Goal: Find specific page/section: Find specific page/section

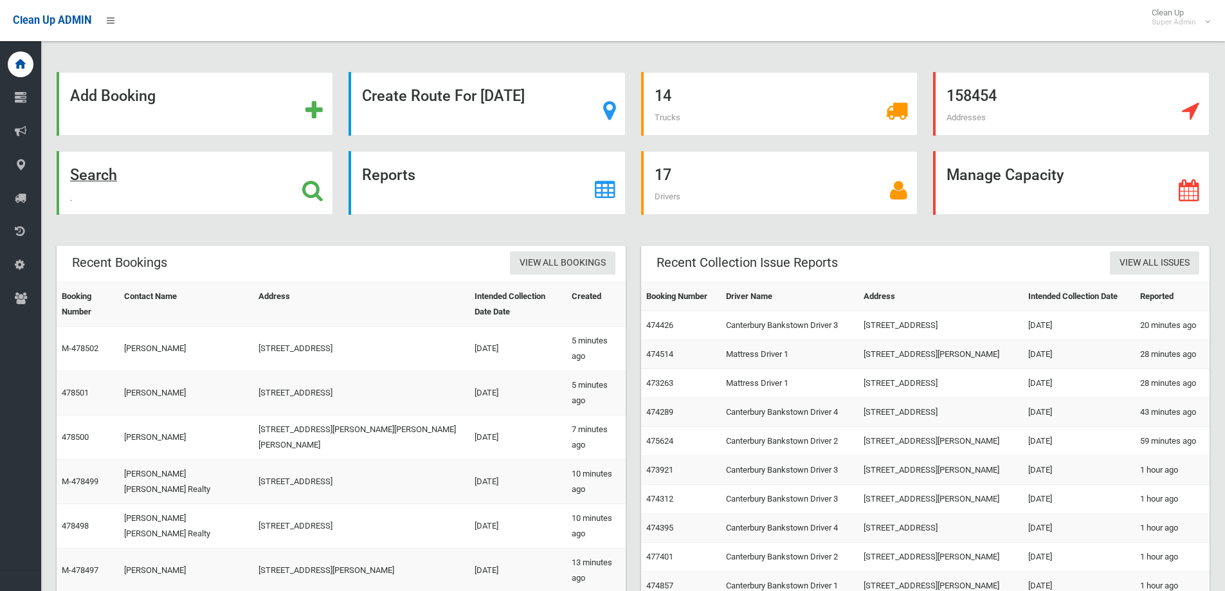
click at [298, 186] on div "Search" at bounding box center [195, 183] width 277 height 64
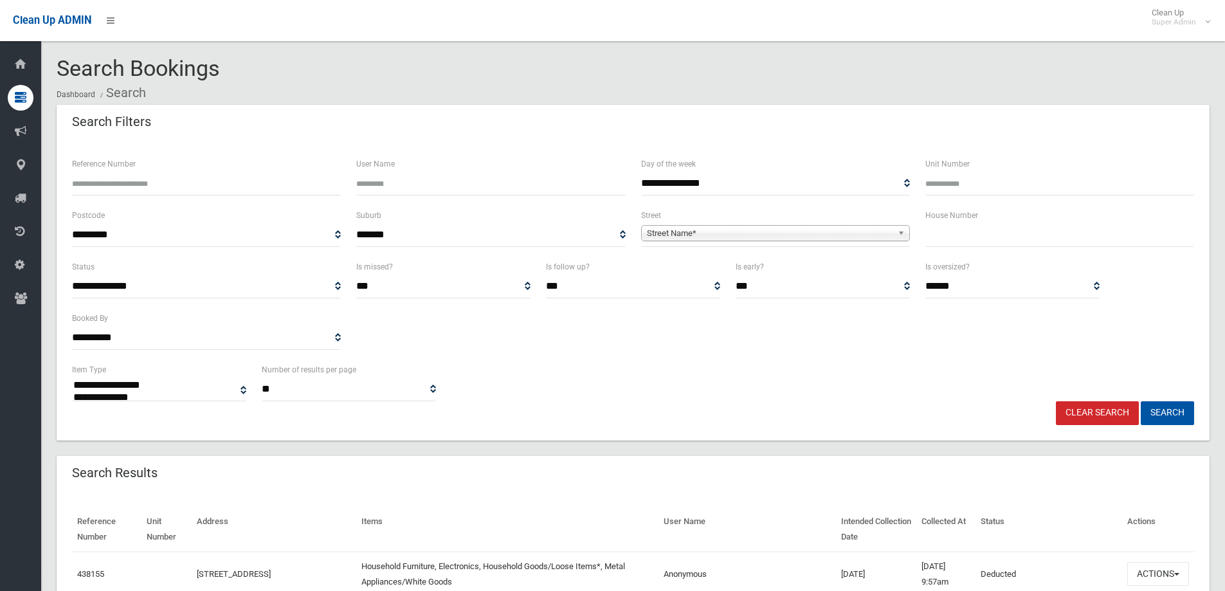
select select
click at [951, 239] on input "text" at bounding box center [1059, 235] width 269 height 24
type input "**"
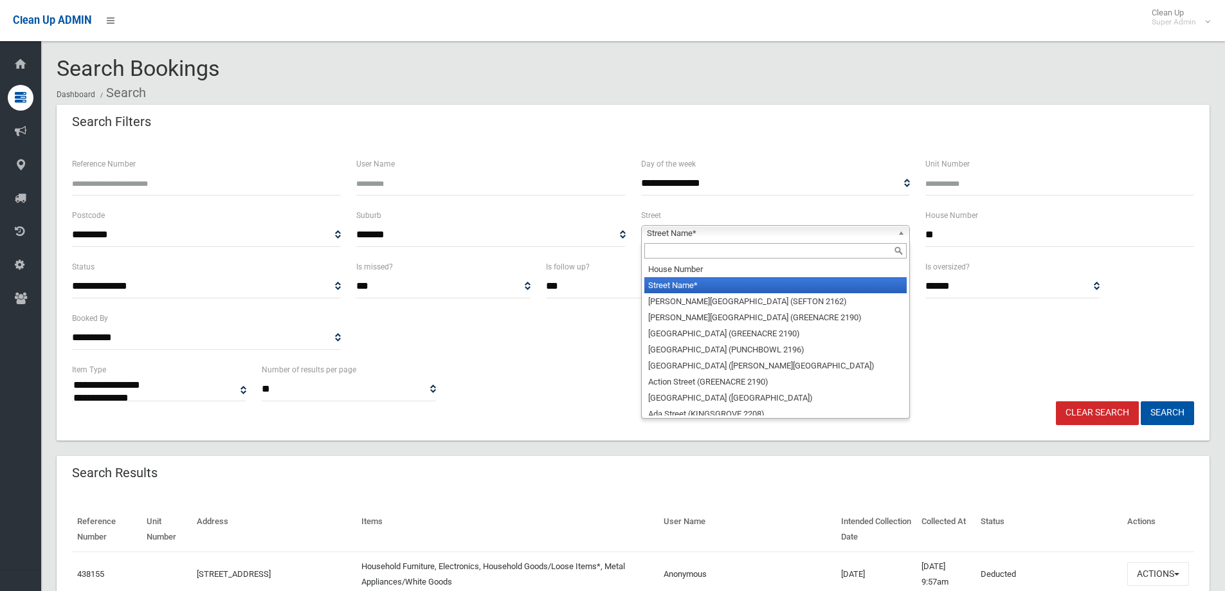
click at [771, 226] on span "Street Name*" at bounding box center [770, 233] width 246 height 15
click at [668, 246] on input "text" at bounding box center [775, 250] width 262 height 15
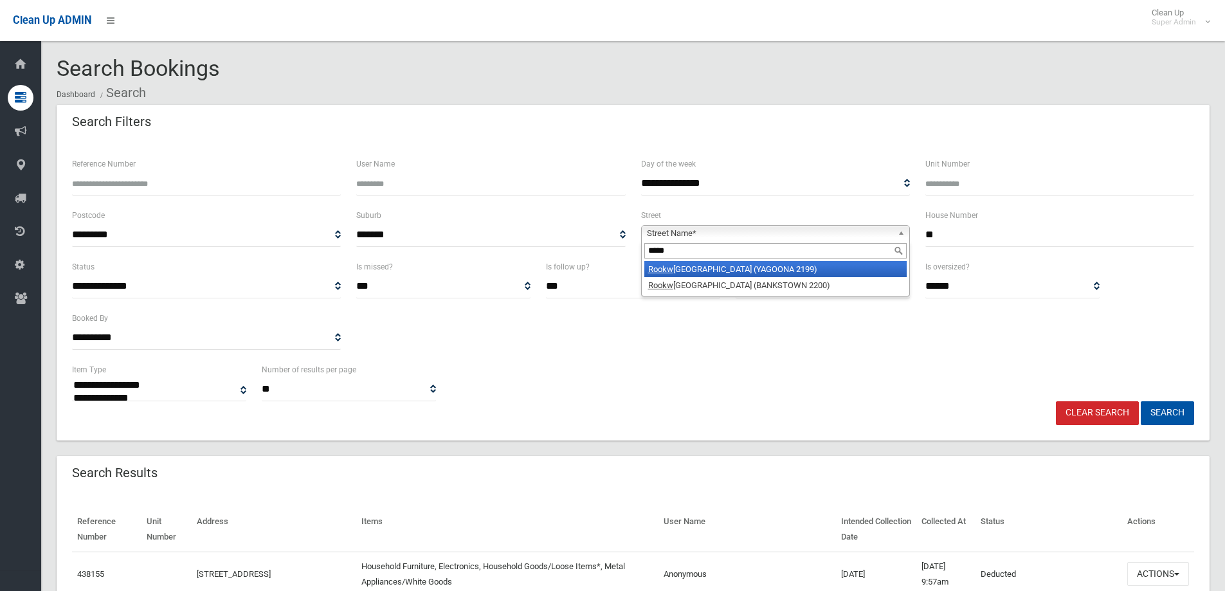
type input "*****"
click at [747, 276] on li "Rookw ood Road (YAGOONA 2199)" at bounding box center [775, 269] width 262 height 16
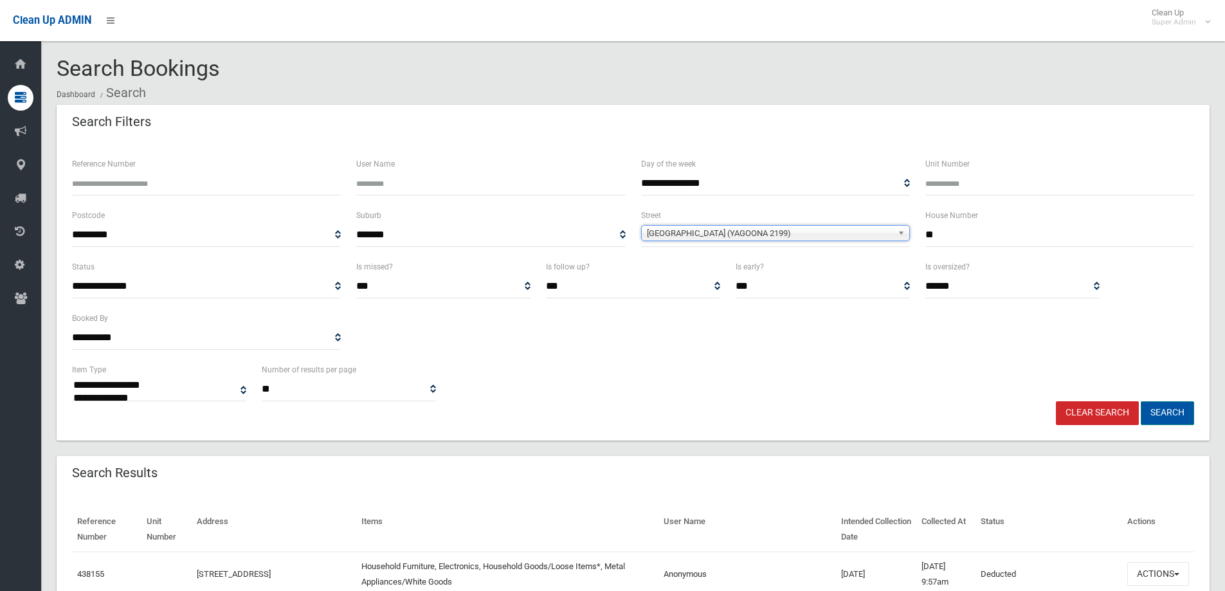
click at [1183, 416] on button "Search" at bounding box center [1167, 413] width 53 height 24
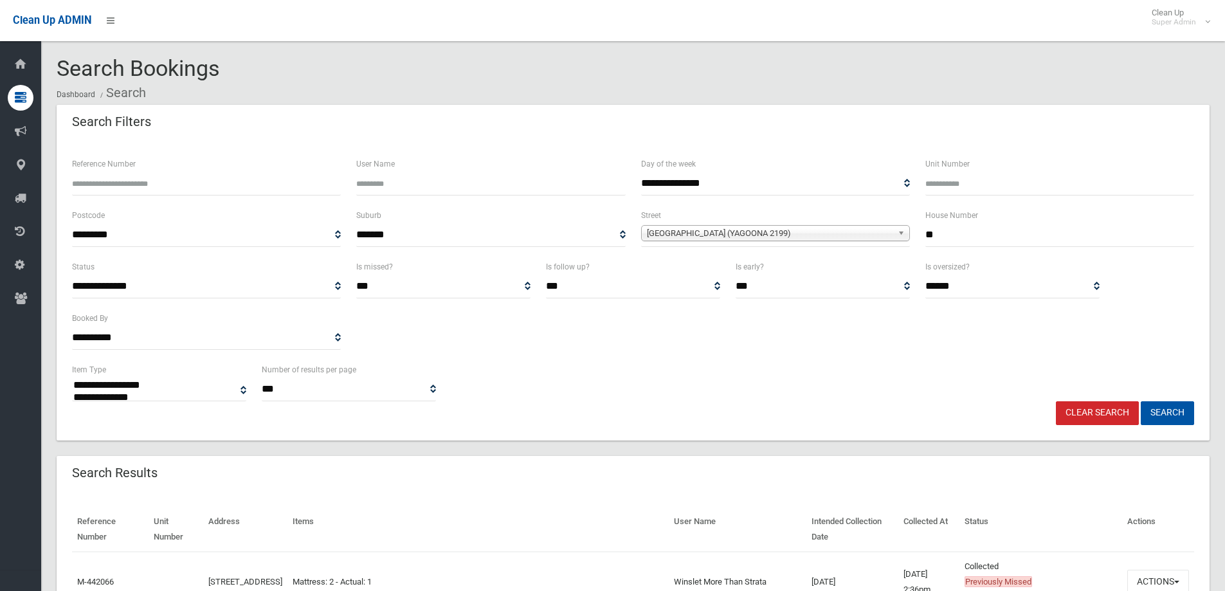
select select
click at [707, 366] on div "**********" at bounding box center [633, 381] width 1138 height 39
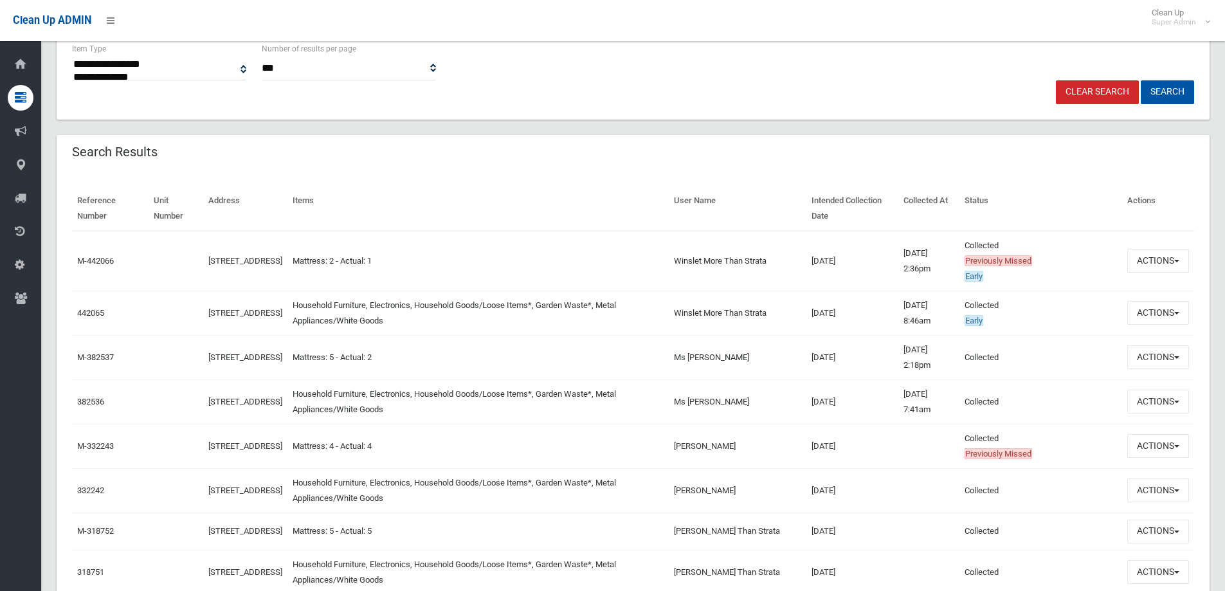
scroll to position [322, 0]
click at [1171, 309] on button "Actions" at bounding box center [1158, 312] width 62 height 24
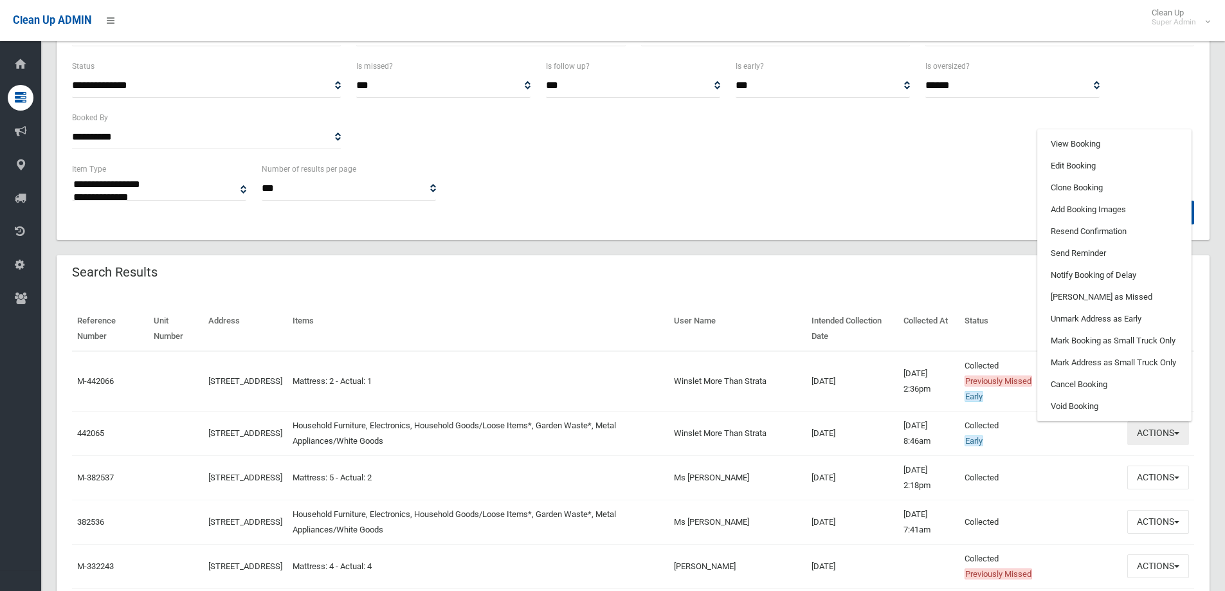
scroll to position [193, 0]
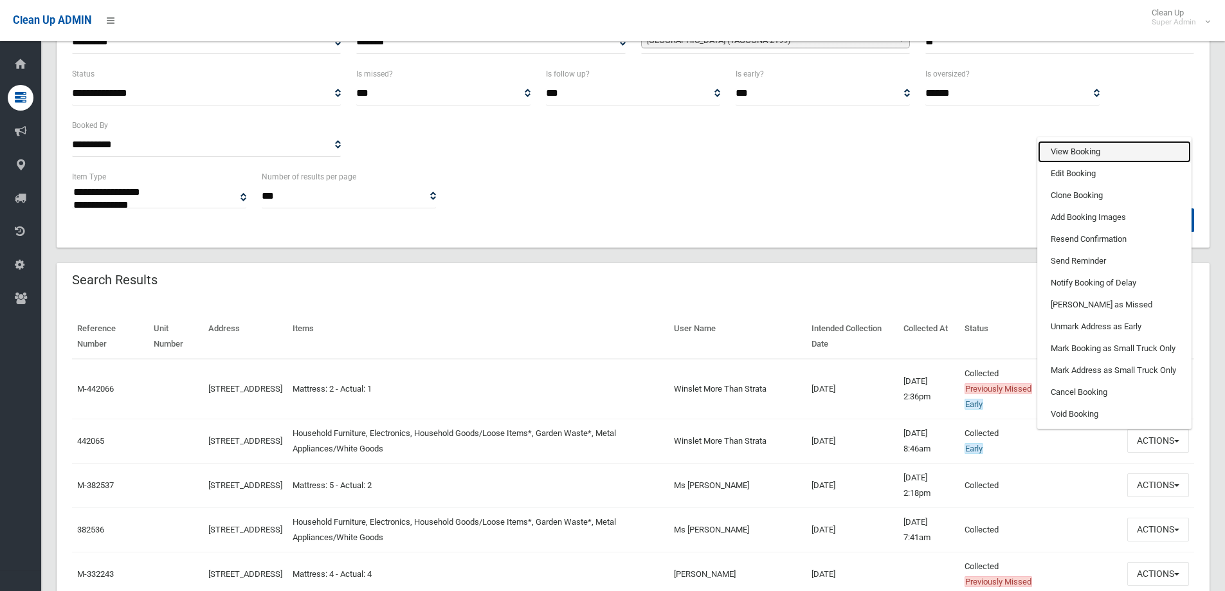
click at [1084, 151] on link "View Booking" at bounding box center [1114, 152] width 153 height 22
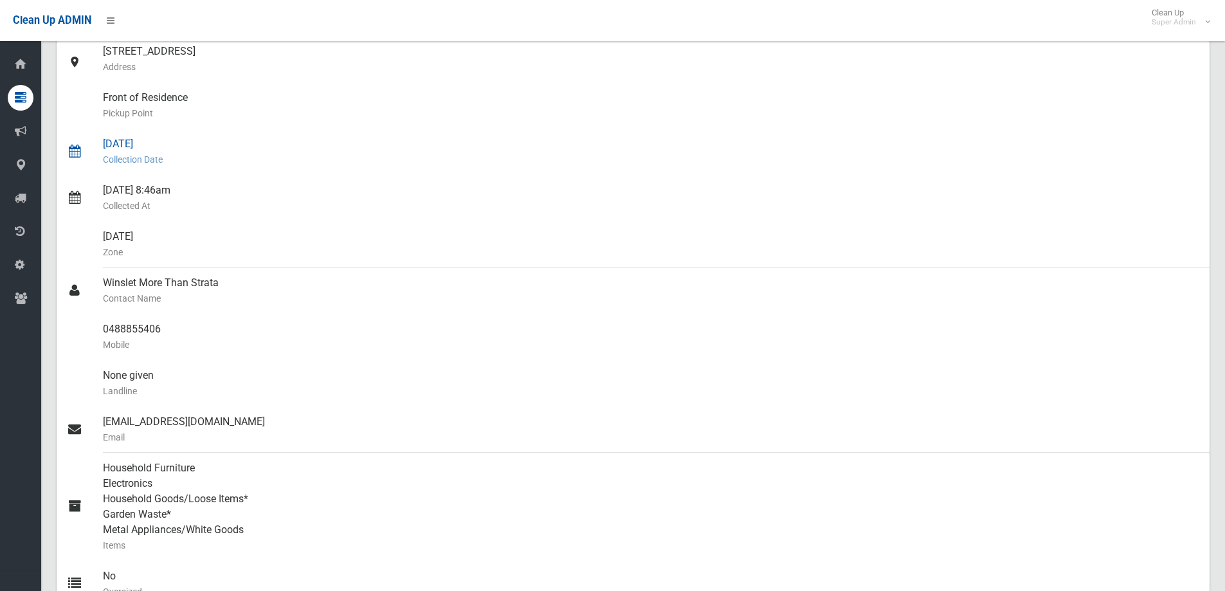
scroll to position [193, 0]
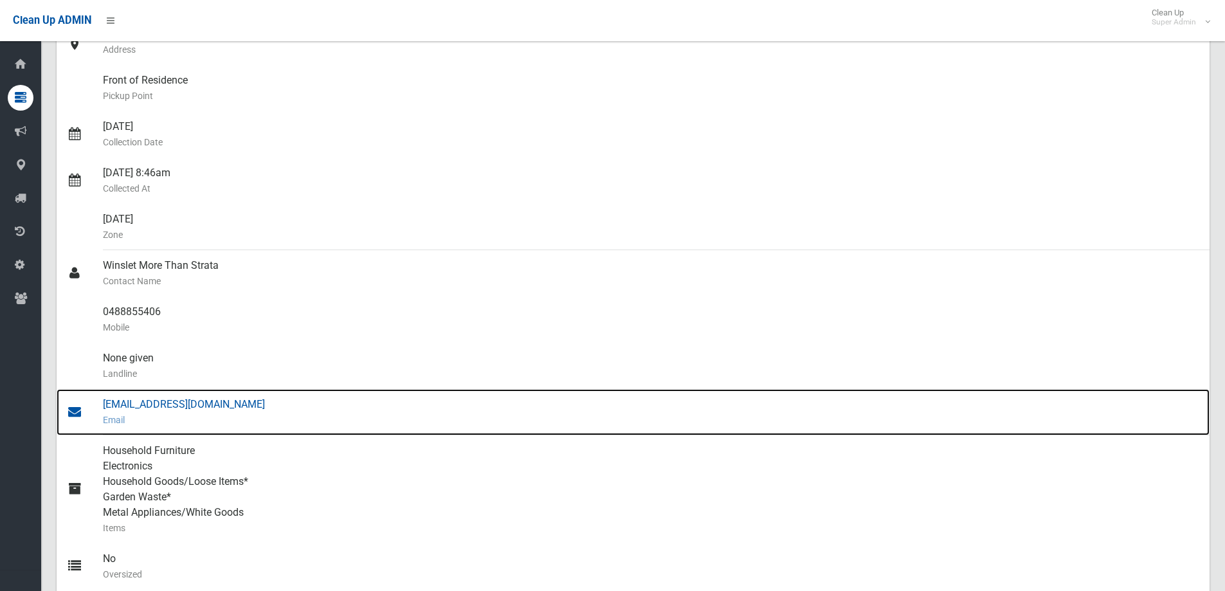
click at [147, 409] on div "service@morethanstrata.com.au Email" at bounding box center [651, 412] width 1096 height 46
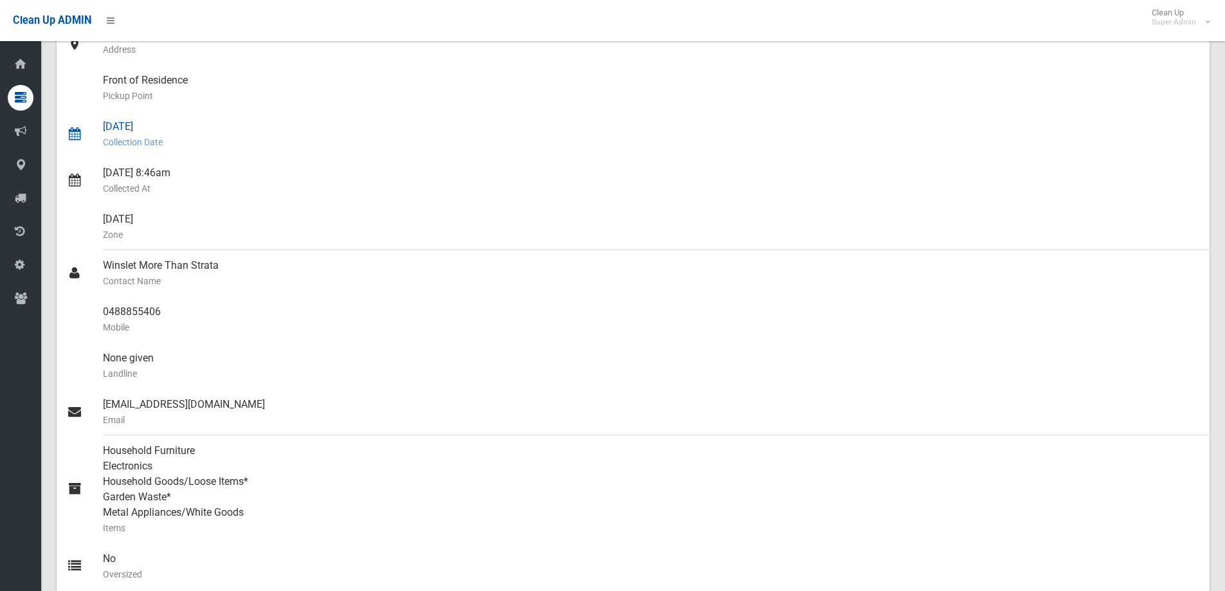
scroll to position [0, 0]
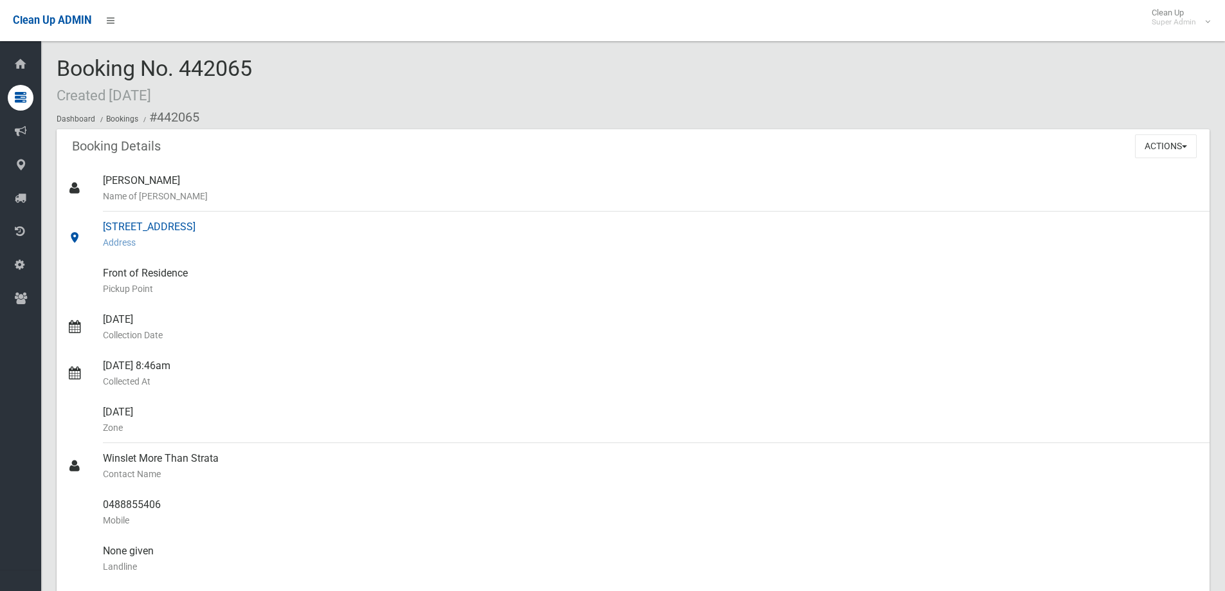
drag, startPoint x: 104, startPoint y: 224, endPoint x: 244, endPoint y: 227, distance: 140.2
click at [244, 227] on div "21 Rookwood Road, YAGOONA NSW 2199 Address" at bounding box center [651, 235] width 1096 height 46
copy div "21 Rookwood Road, YAGOONA"
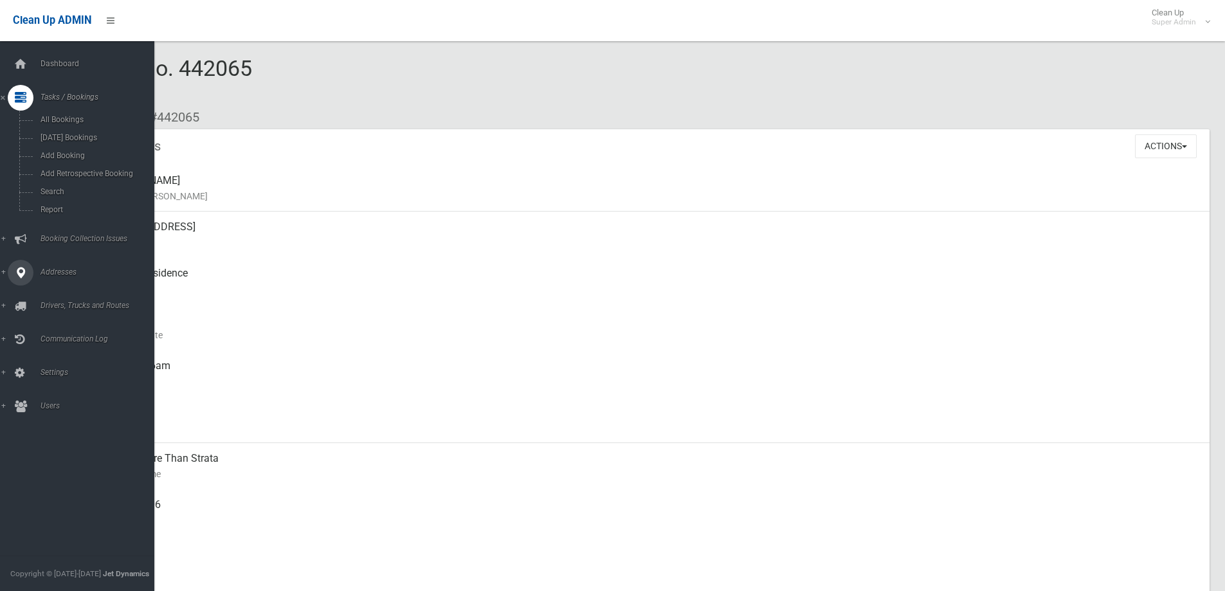
click at [28, 266] on div at bounding box center [21, 273] width 26 height 26
click at [63, 183] on span "All Addresses" at bounding box center [95, 186] width 116 height 9
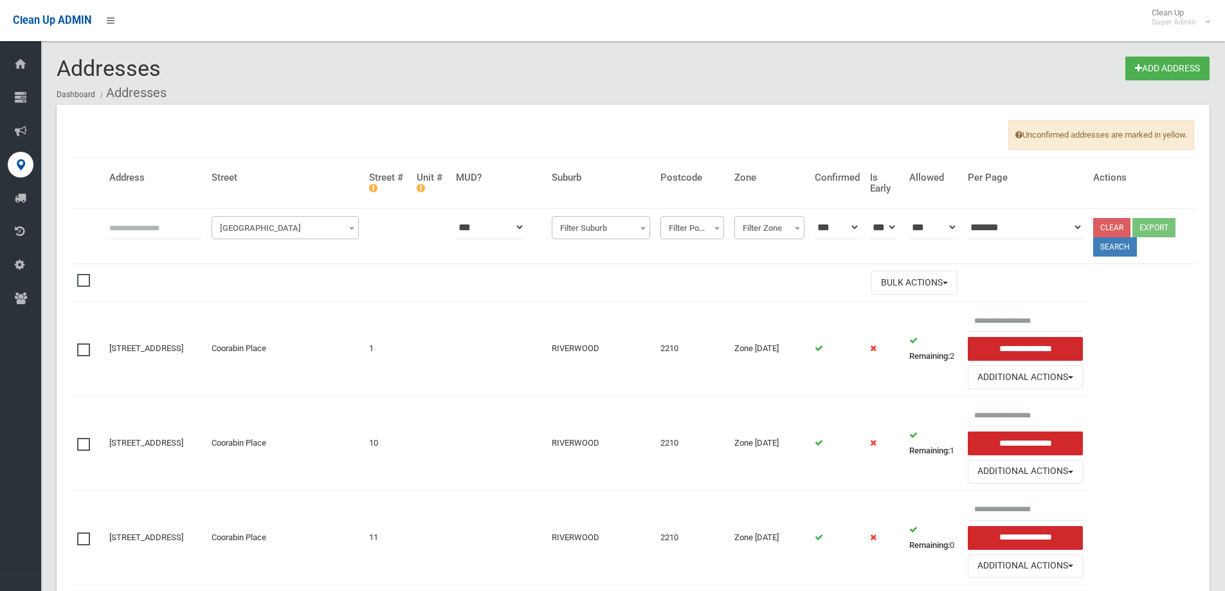
click at [160, 223] on input "text" at bounding box center [155, 227] width 92 height 24
paste input "**********"
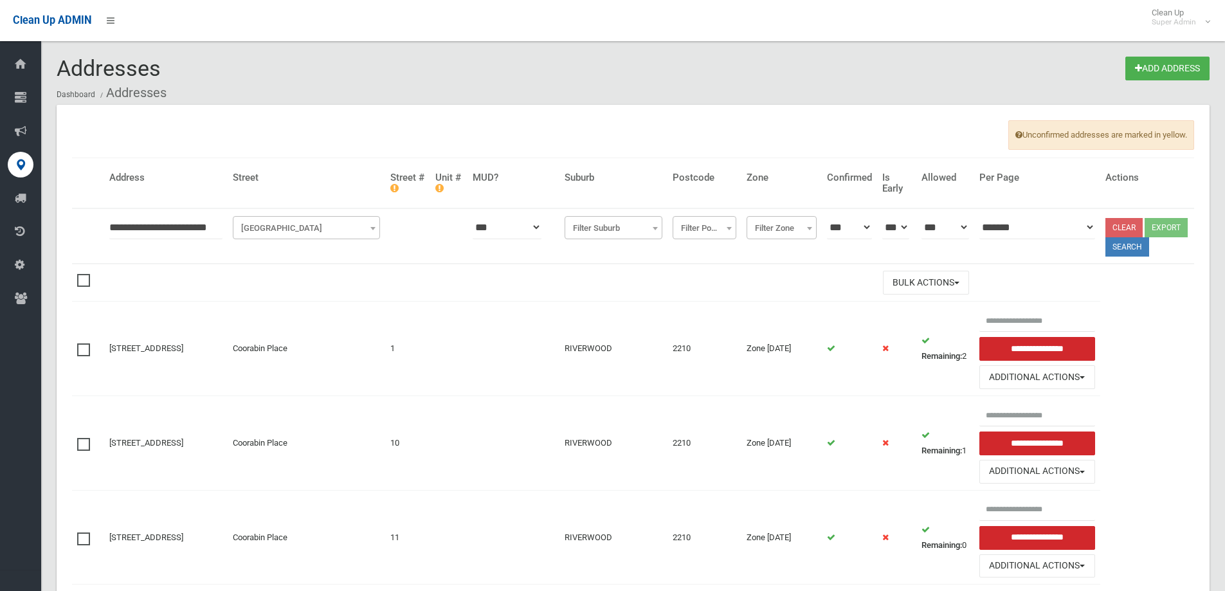
type input "**********"
click button at bounding box center [0, 0] width 0 height 0
